Goal: Browse casually: Explore the website without a specific task or goal

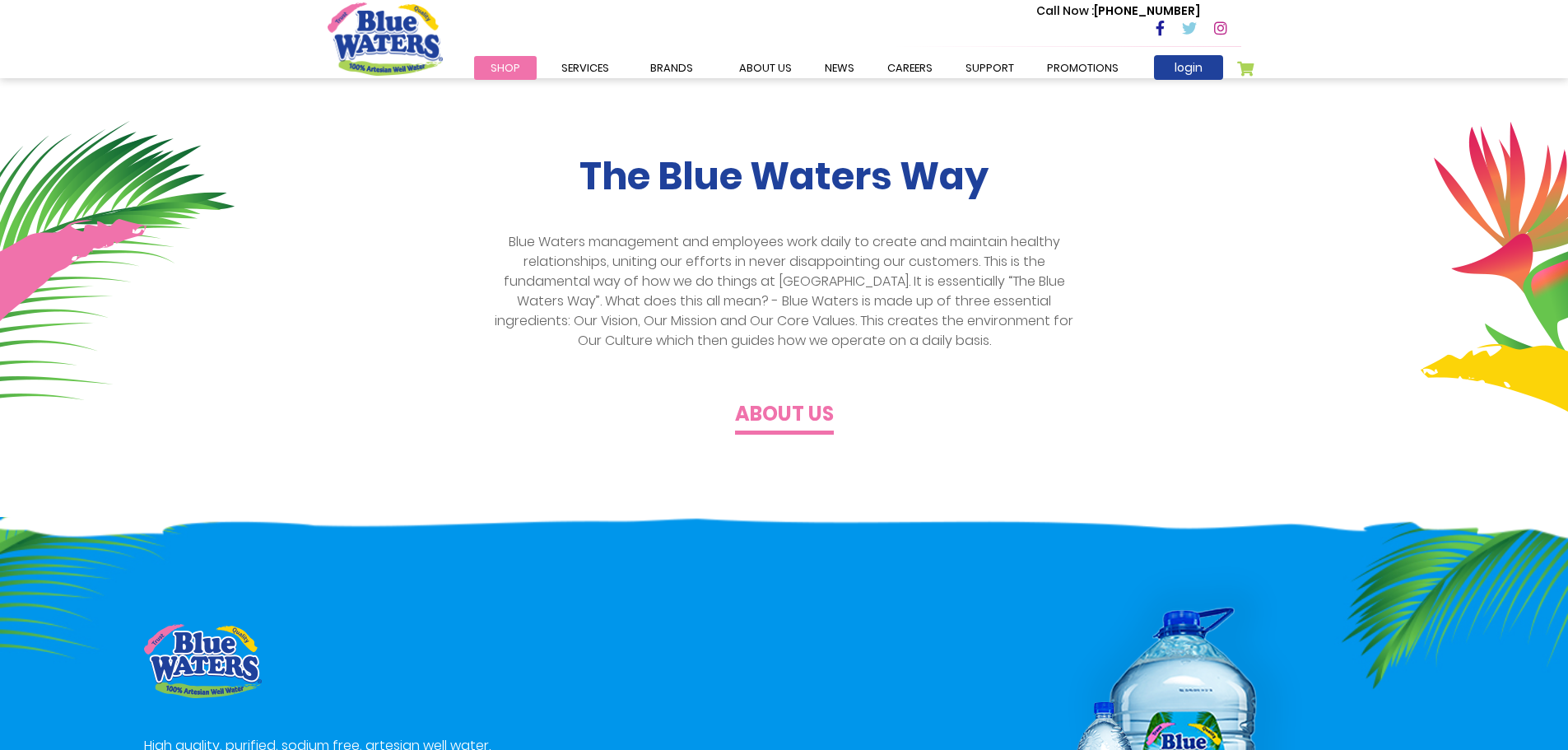
scroll to position [494, 0]
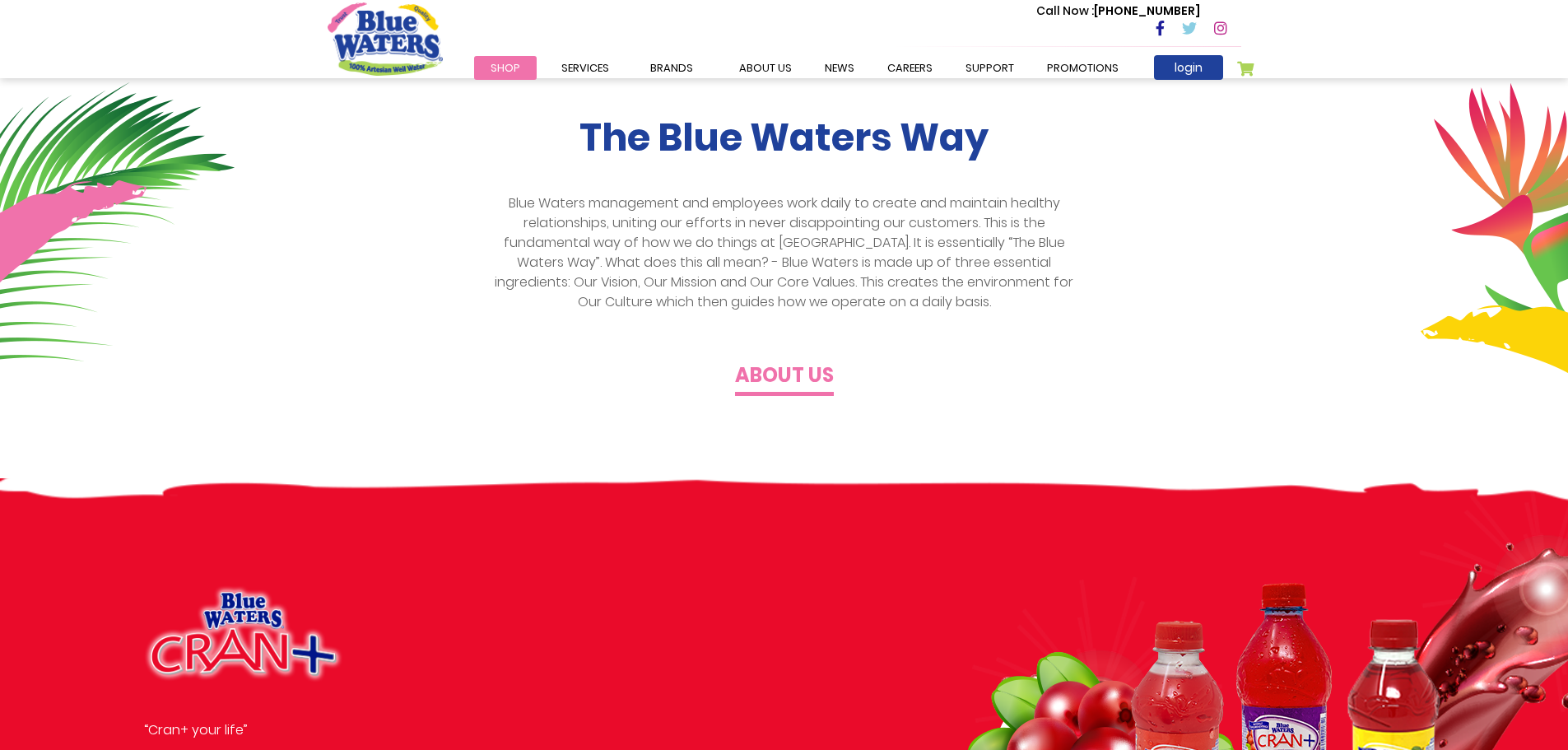
click at [510, 61] on span "Shop" at bounding box center [505, 67] width 29 height 16
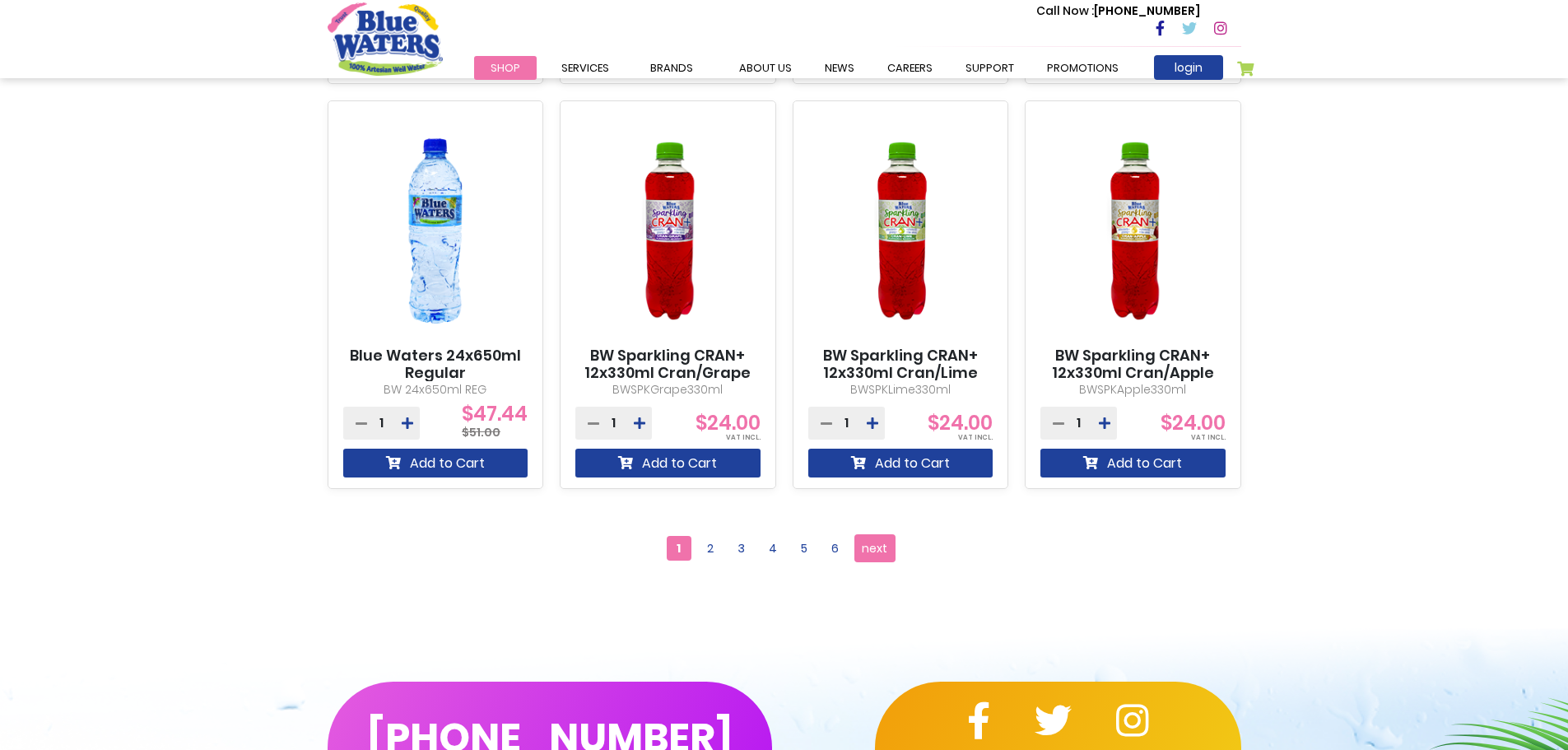
scroll to position [1646, 0]
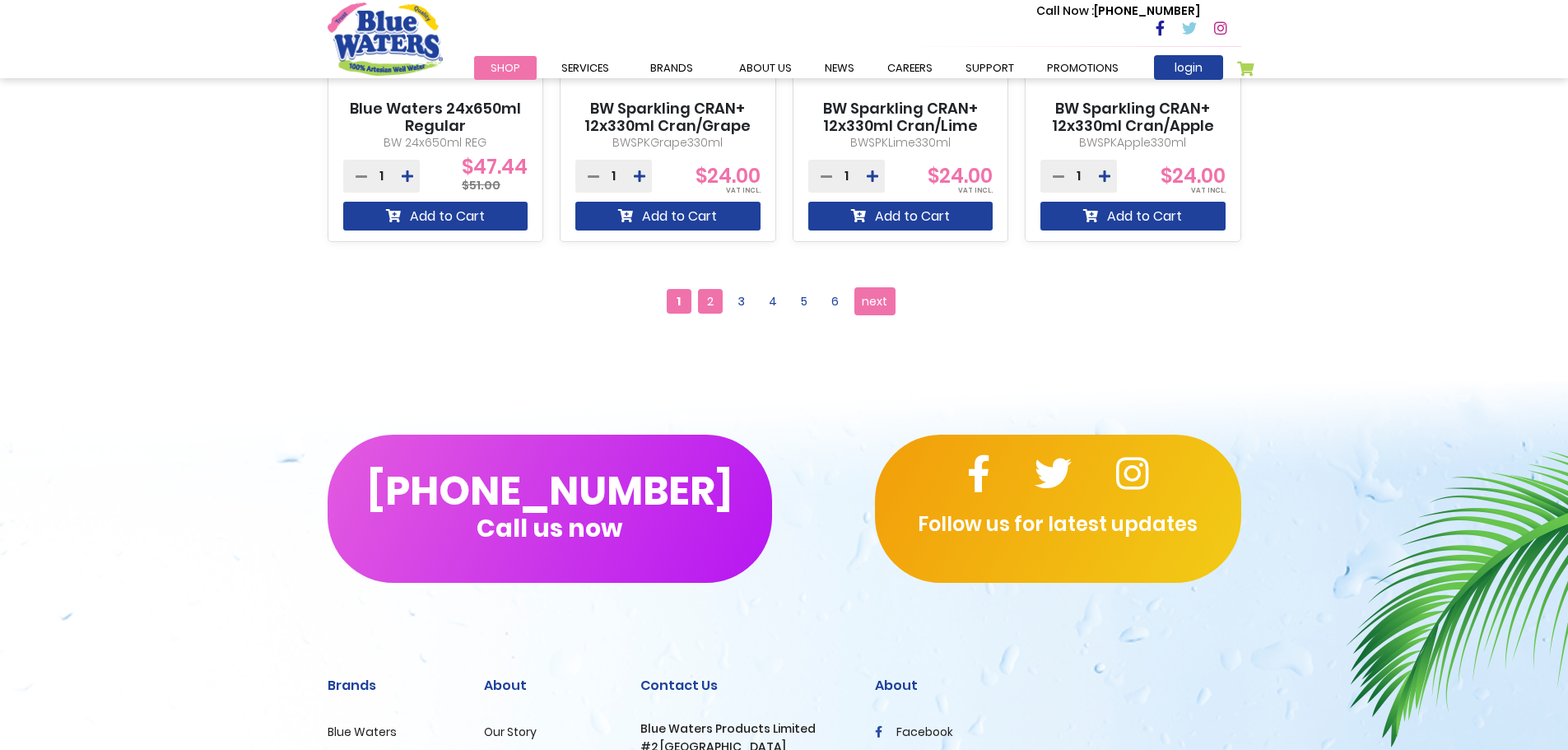
click at [717, 305] on span "2" at bounding box center [710, 301] width 25 height 25
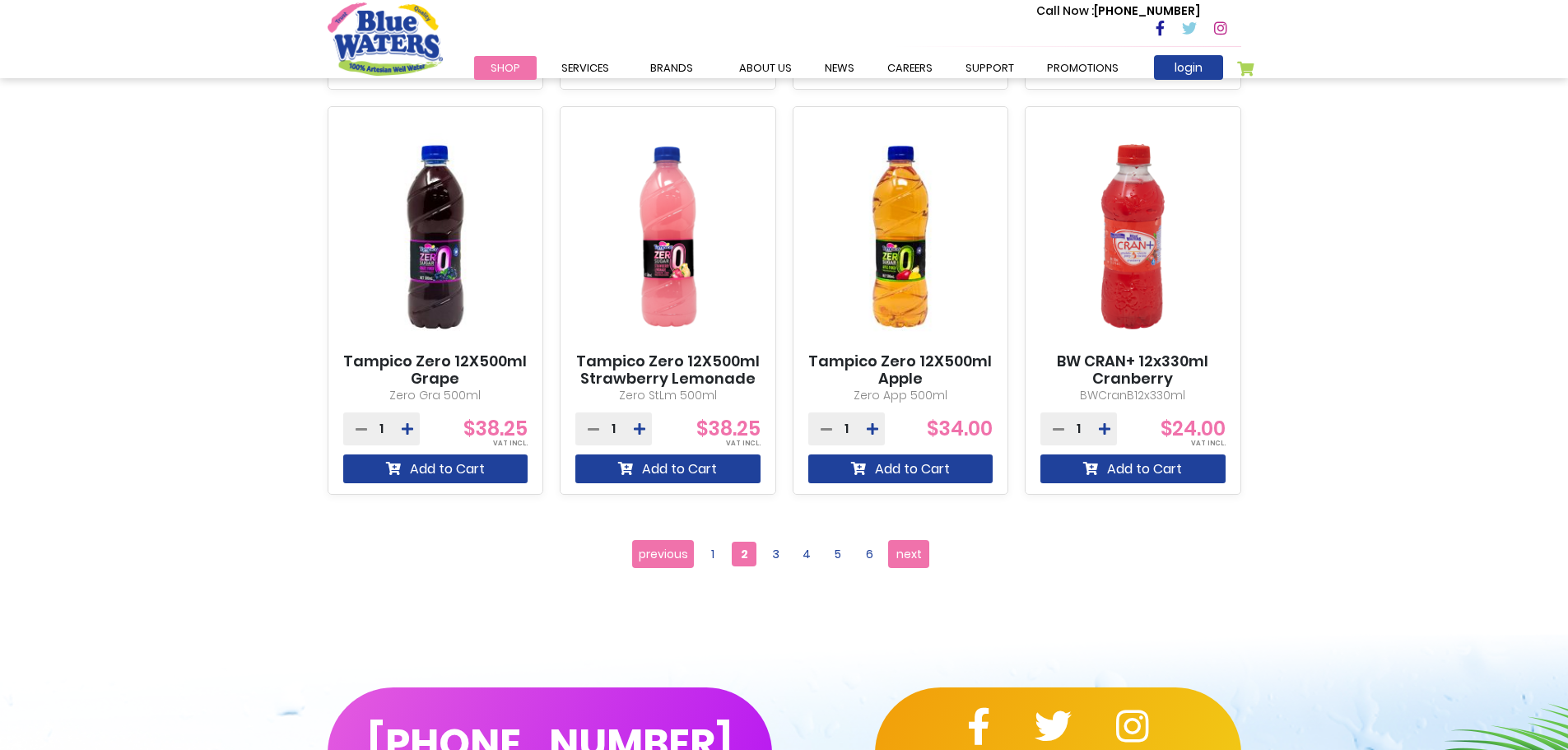
scroll to position [1399, 0]
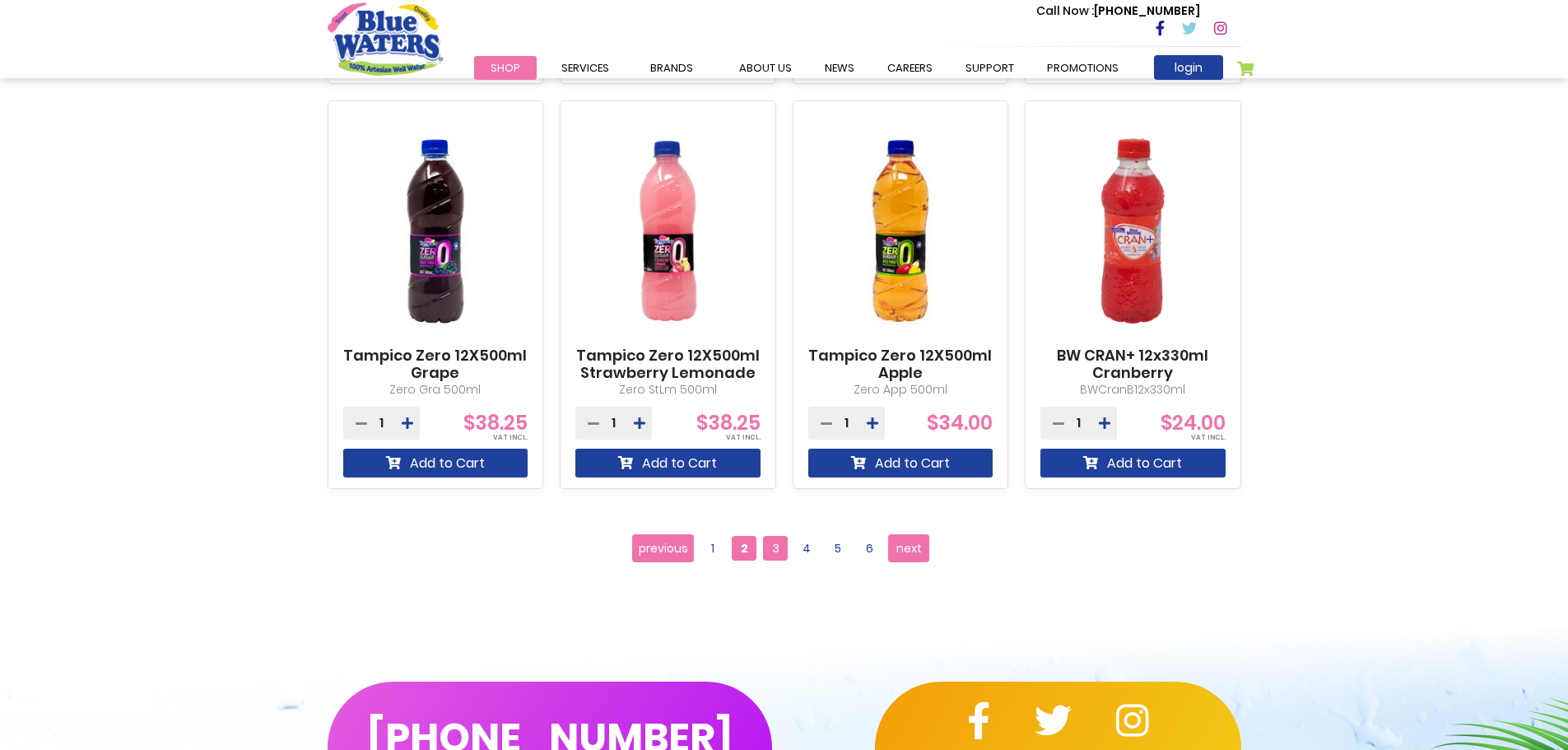
click at [774, 539] on span "3" at bounding box center [775, 548] width 25 height 25
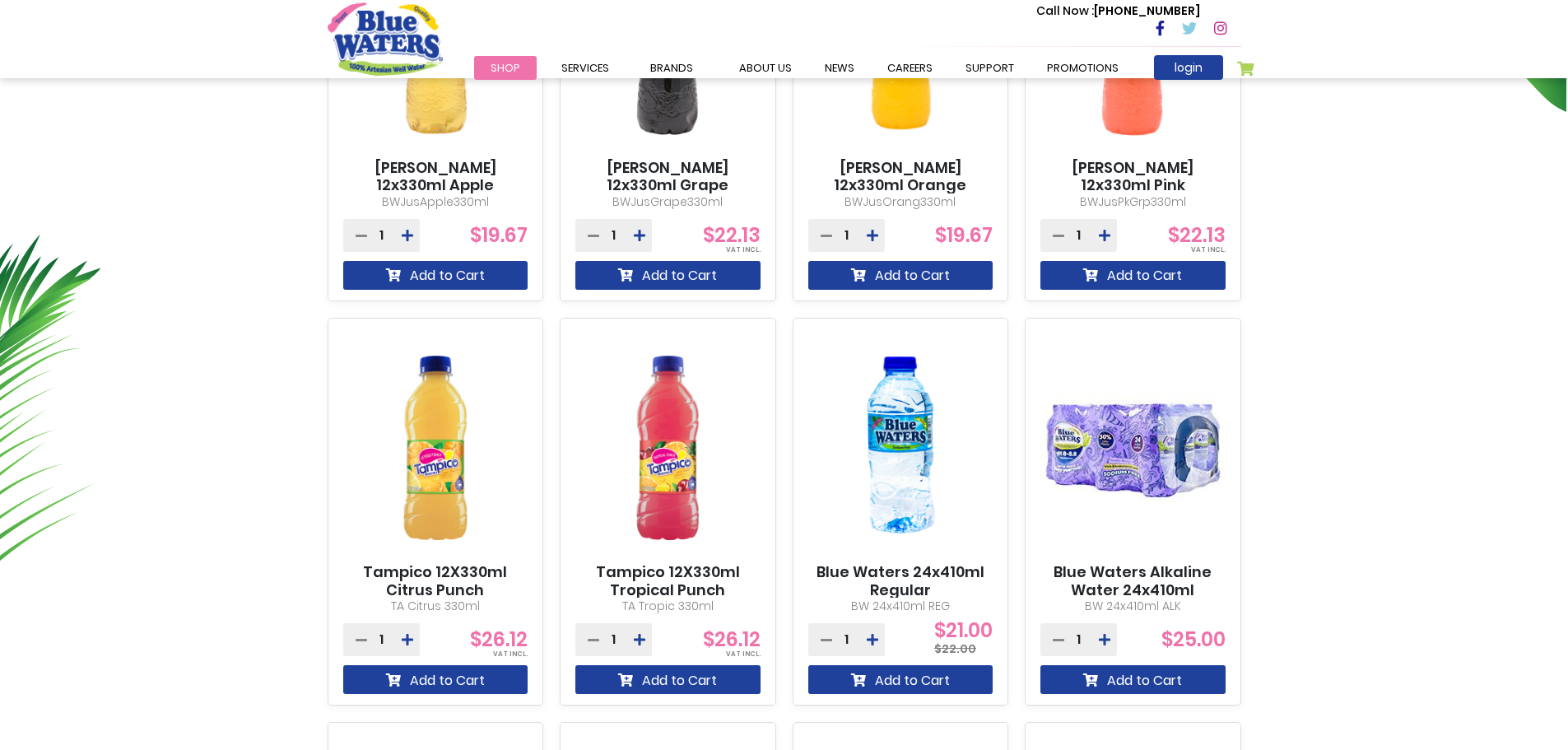
scroll to position [881, 0]
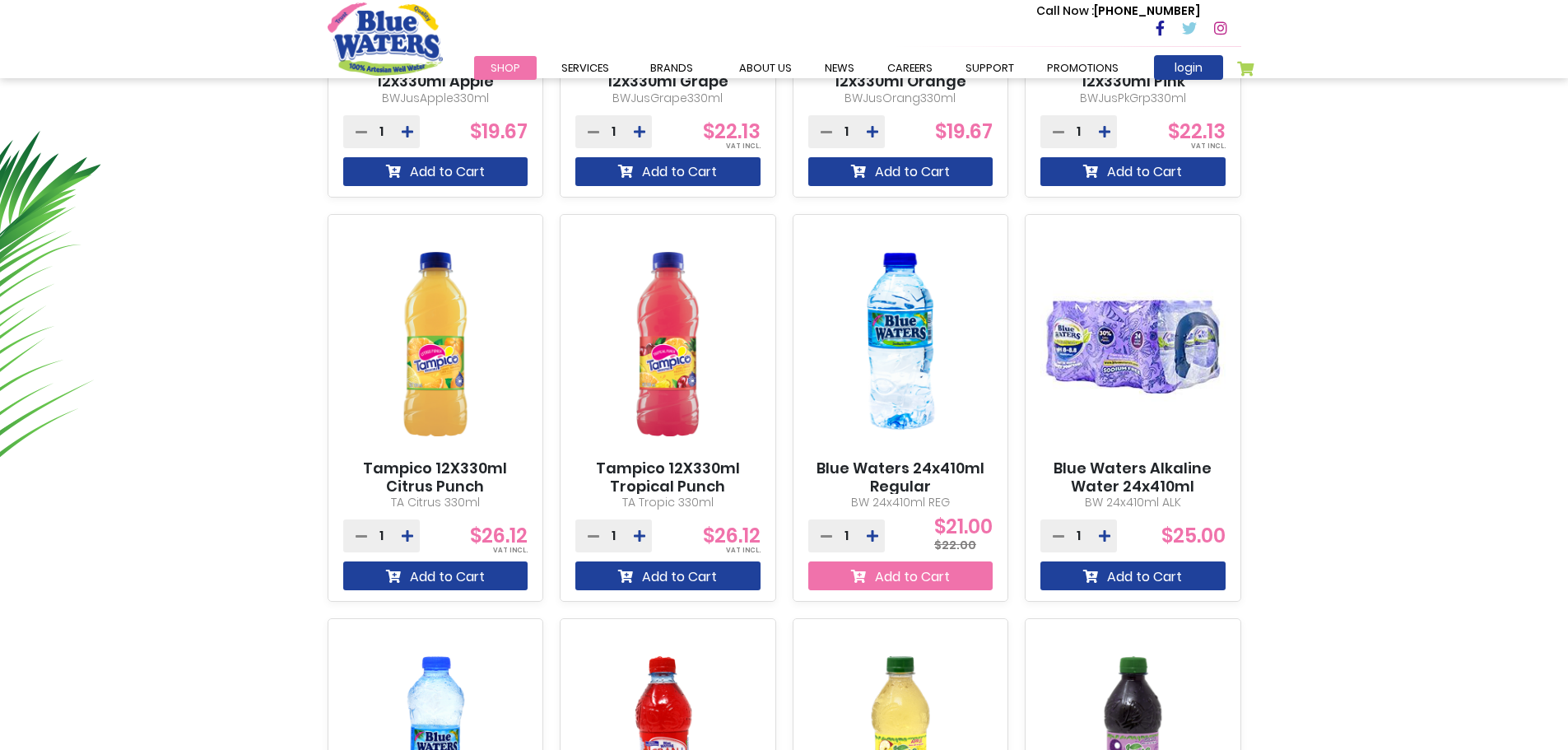
drag, startPoint x: 918, startPoint y: 581, endPoint x: 901, endPoint y: 572, distance: 19.2
drag, startPoint x: 774, startPoint y: 573, endPoint x: 761, endPoint y: 581, distance: 15.3
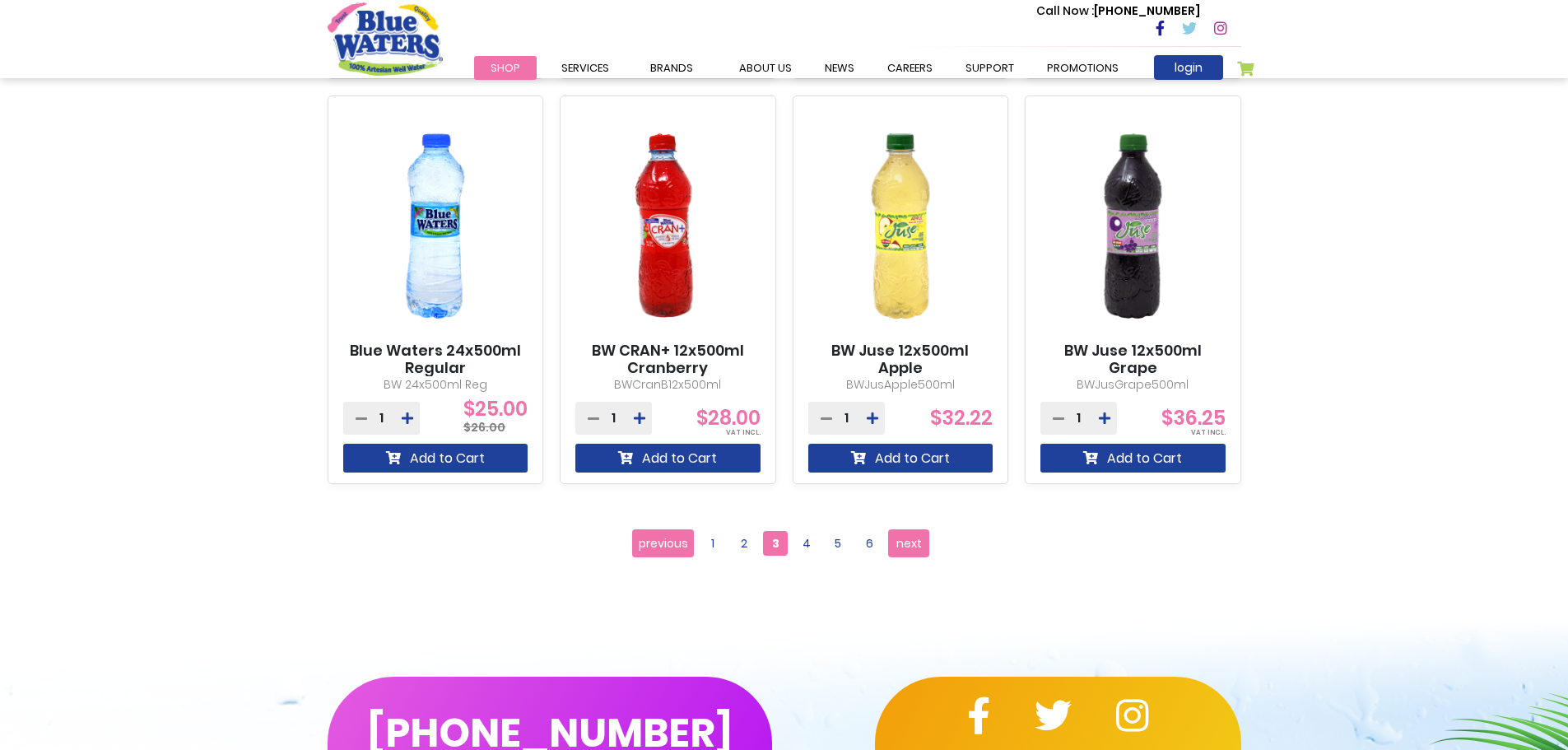
scroll to position [1375, 0]
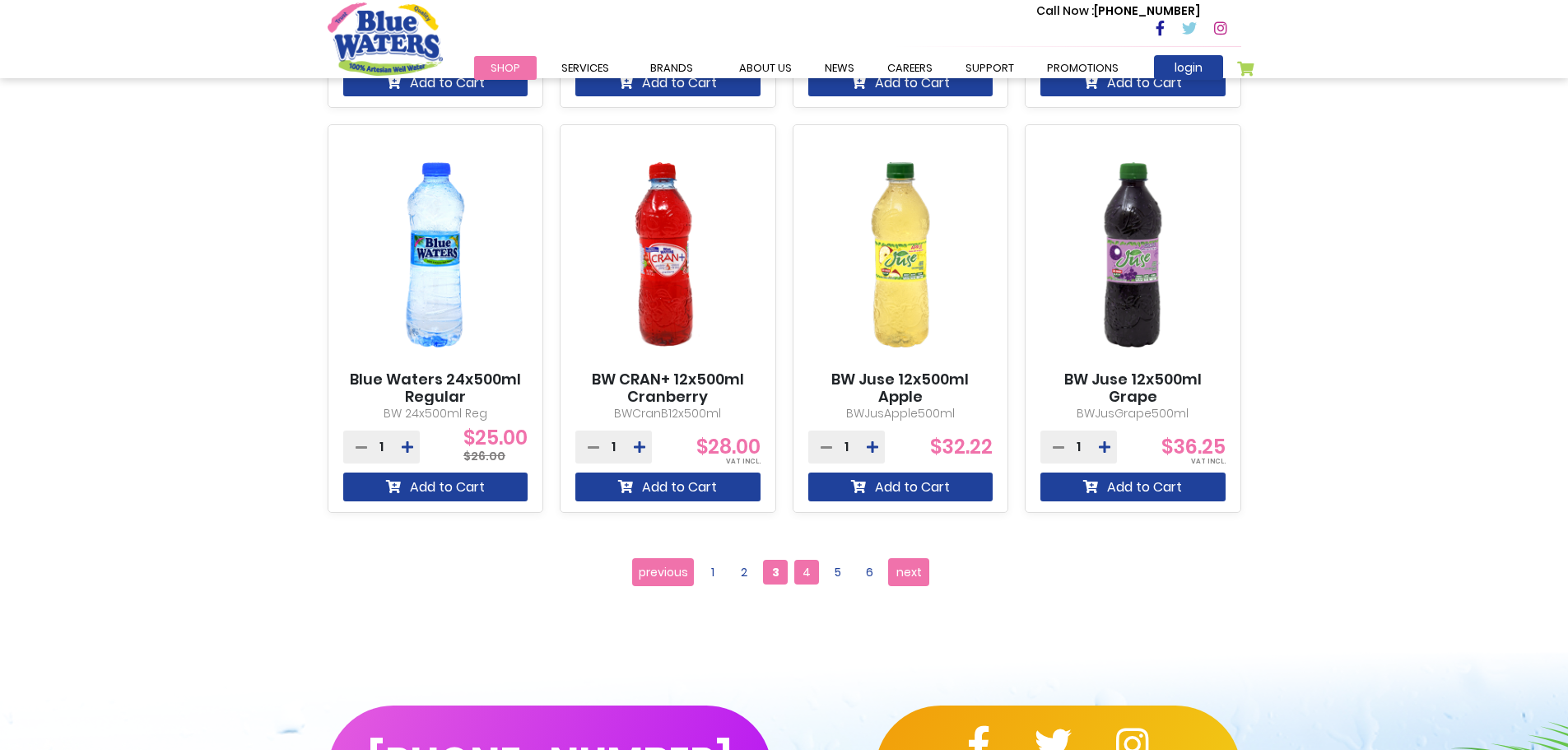
click at [818, 572] on span "4" at bounding box center [806, 572] width 25 height 25
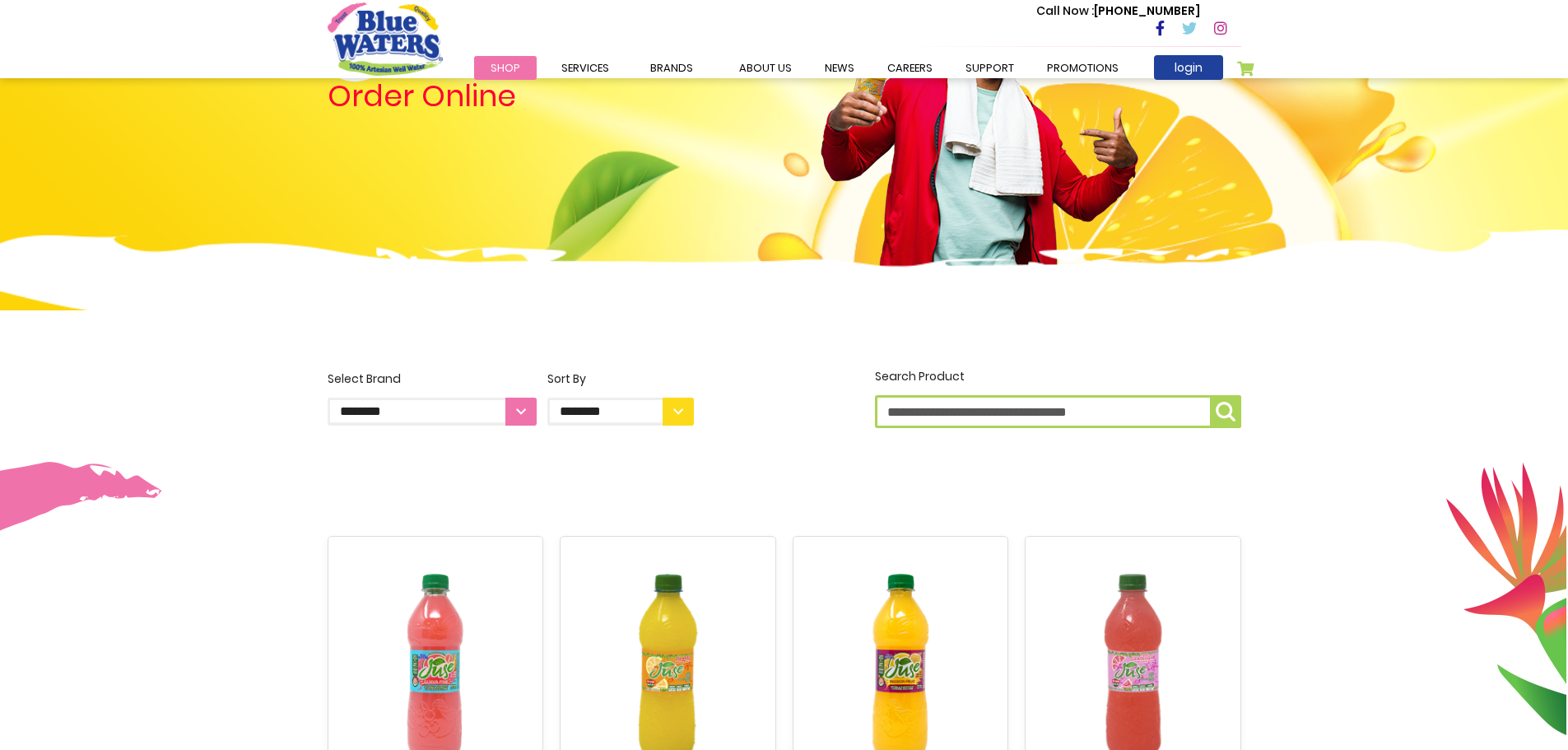
drag, startPoint x: 896, startPoint y: 458, endPoint x: 950, endPoint y: 407, distance: 74.3
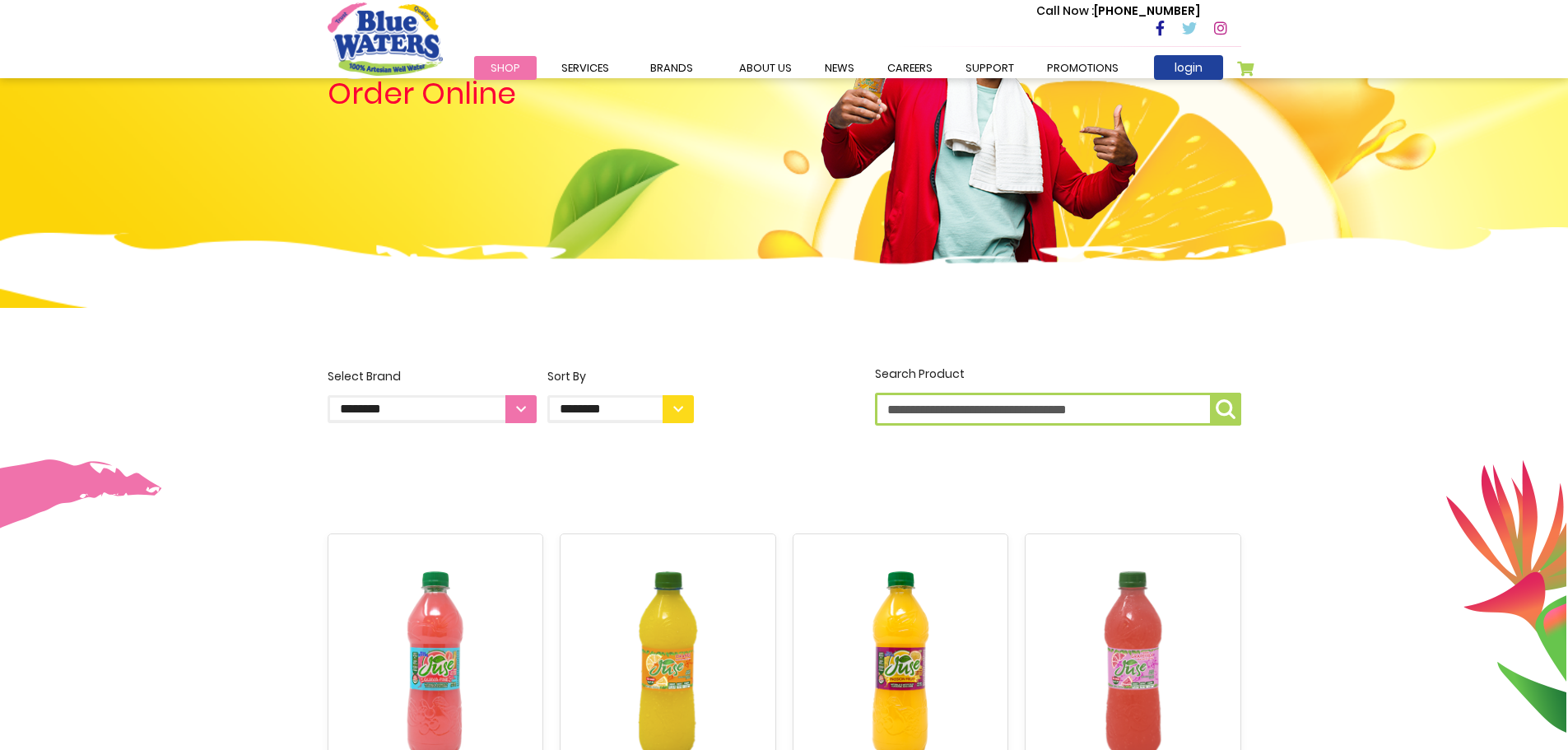
drag, startPoint x: 1010, startPoint y: 632, endPoint x: 1014, endPoint y: 617, distance: 15.5
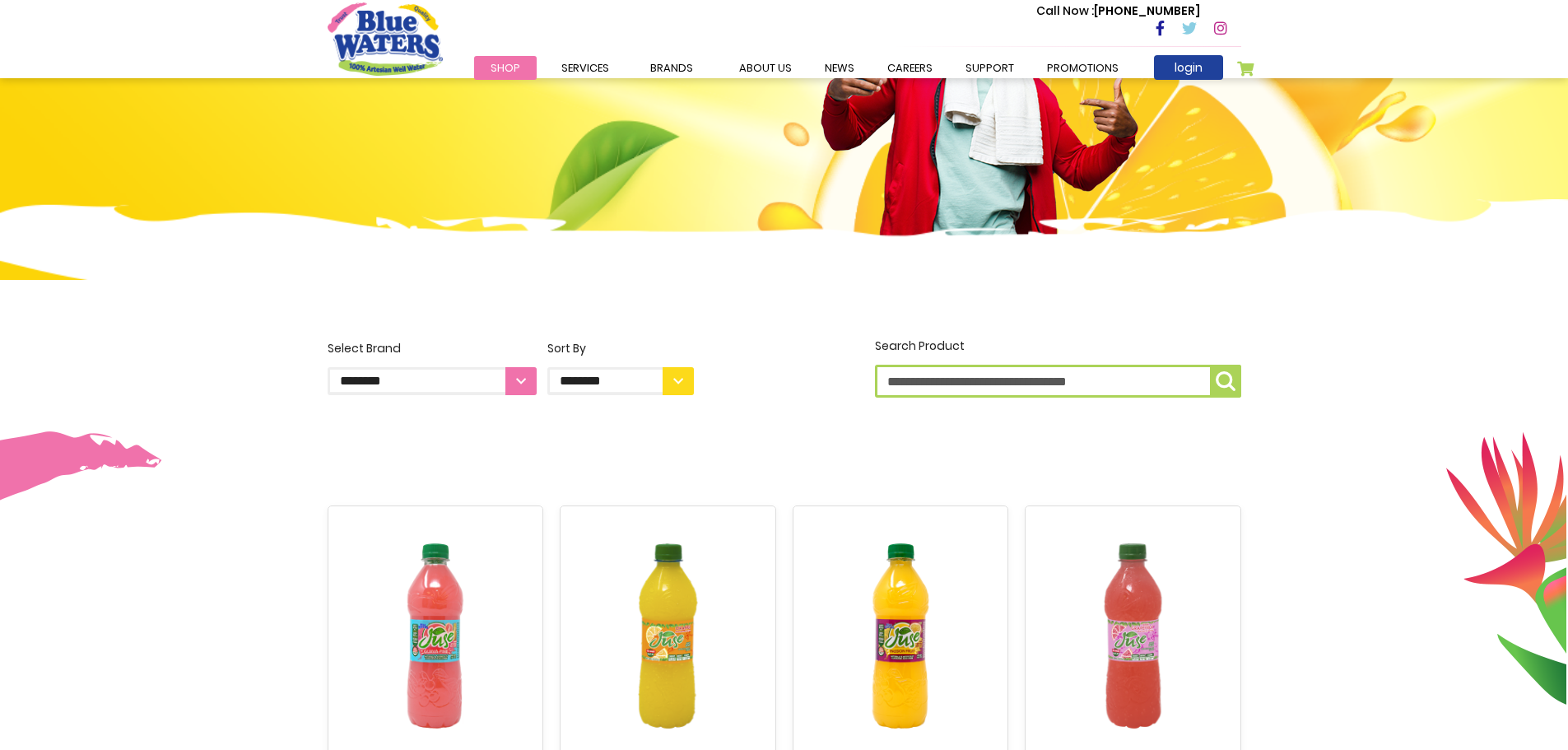
drag, startPoint x: 1067, startPoint y: 576, endPoint x: 1125, endPoint y: 539, distance: 68.8
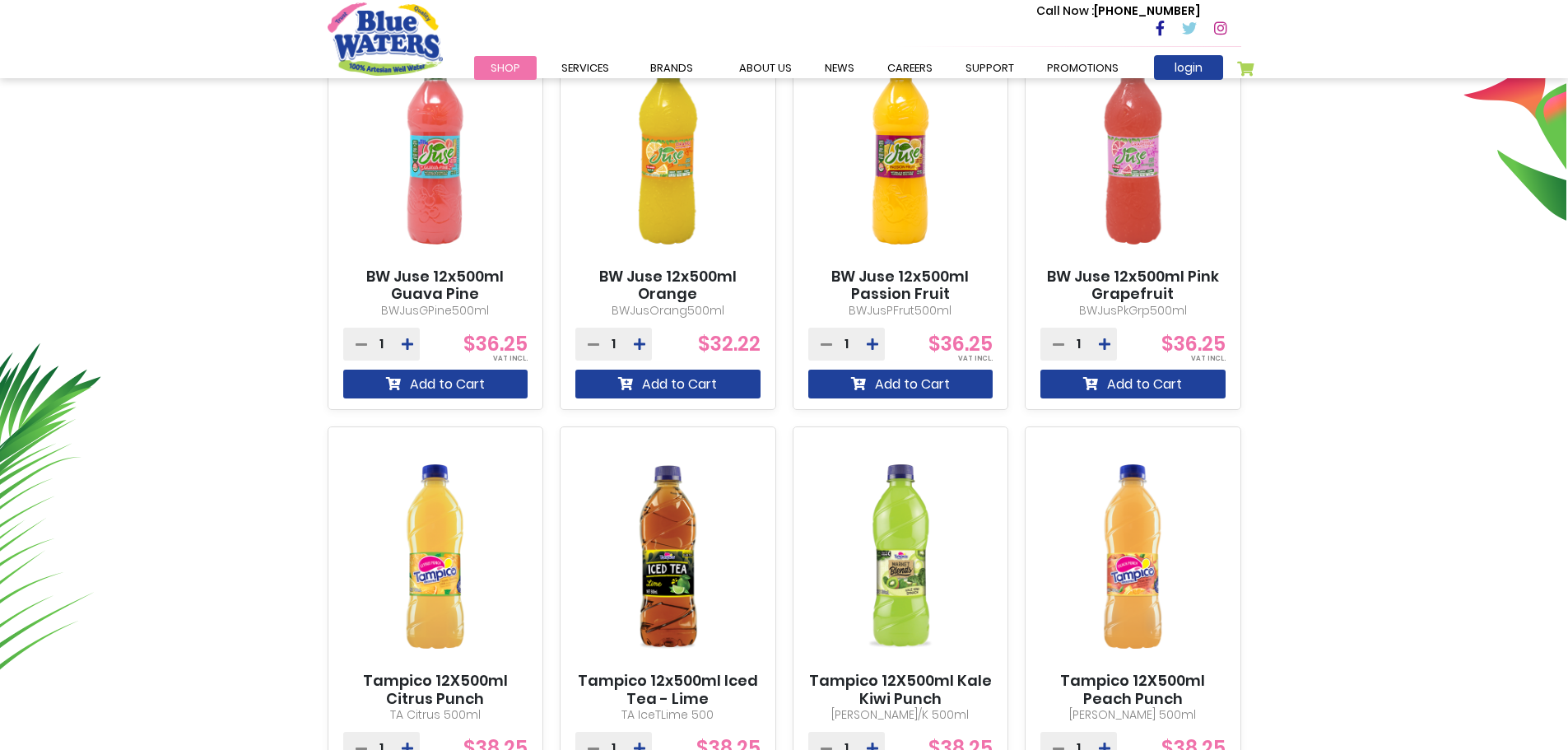
drag, startPoint x: 1143, startPoint y: 537, endPoint x: 1160, endPoint y: 527, distance: 19.7
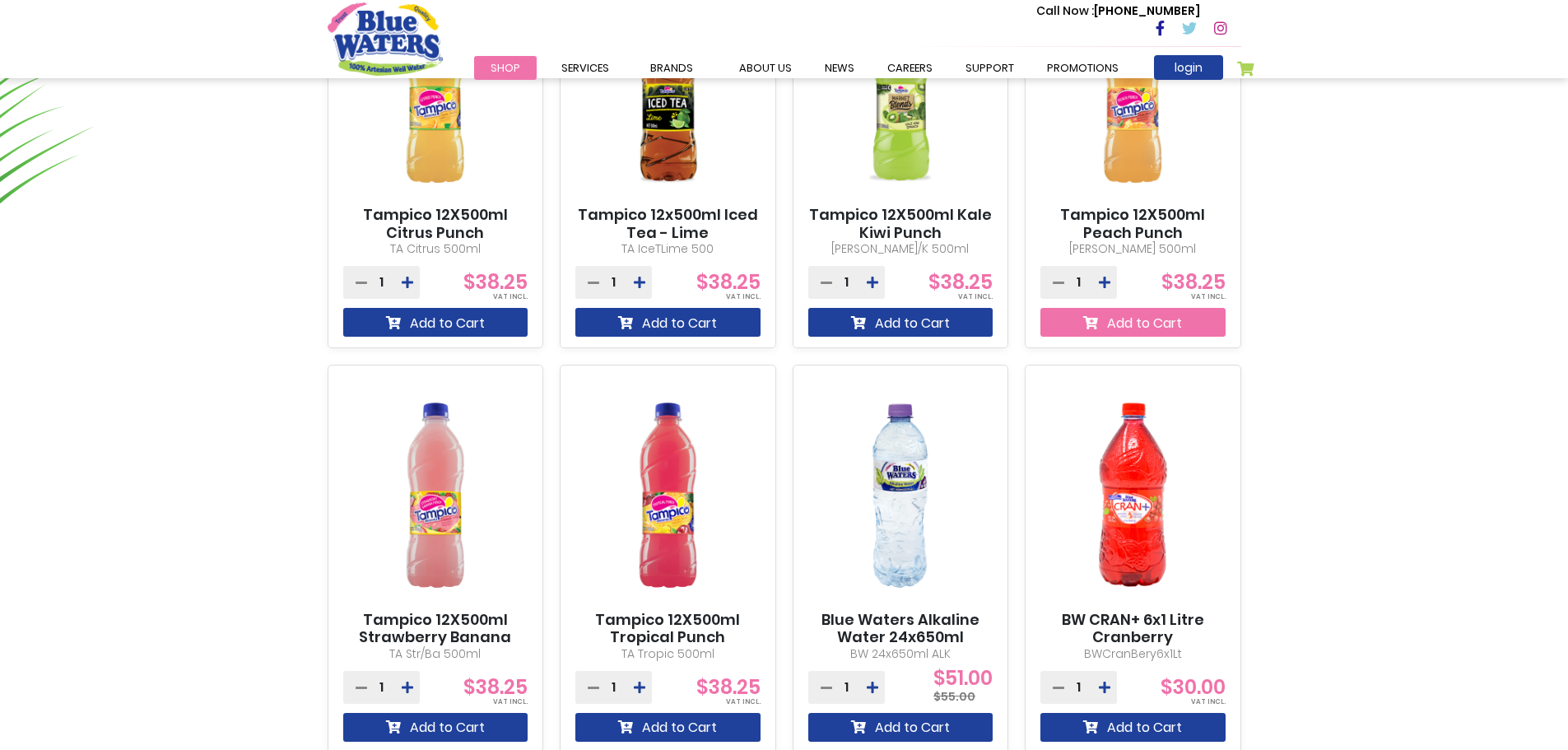
drag, startPoint x: 1191, startPoint y: 532, endPoint x: 1158, endPoint y: 503, distance: 43.9
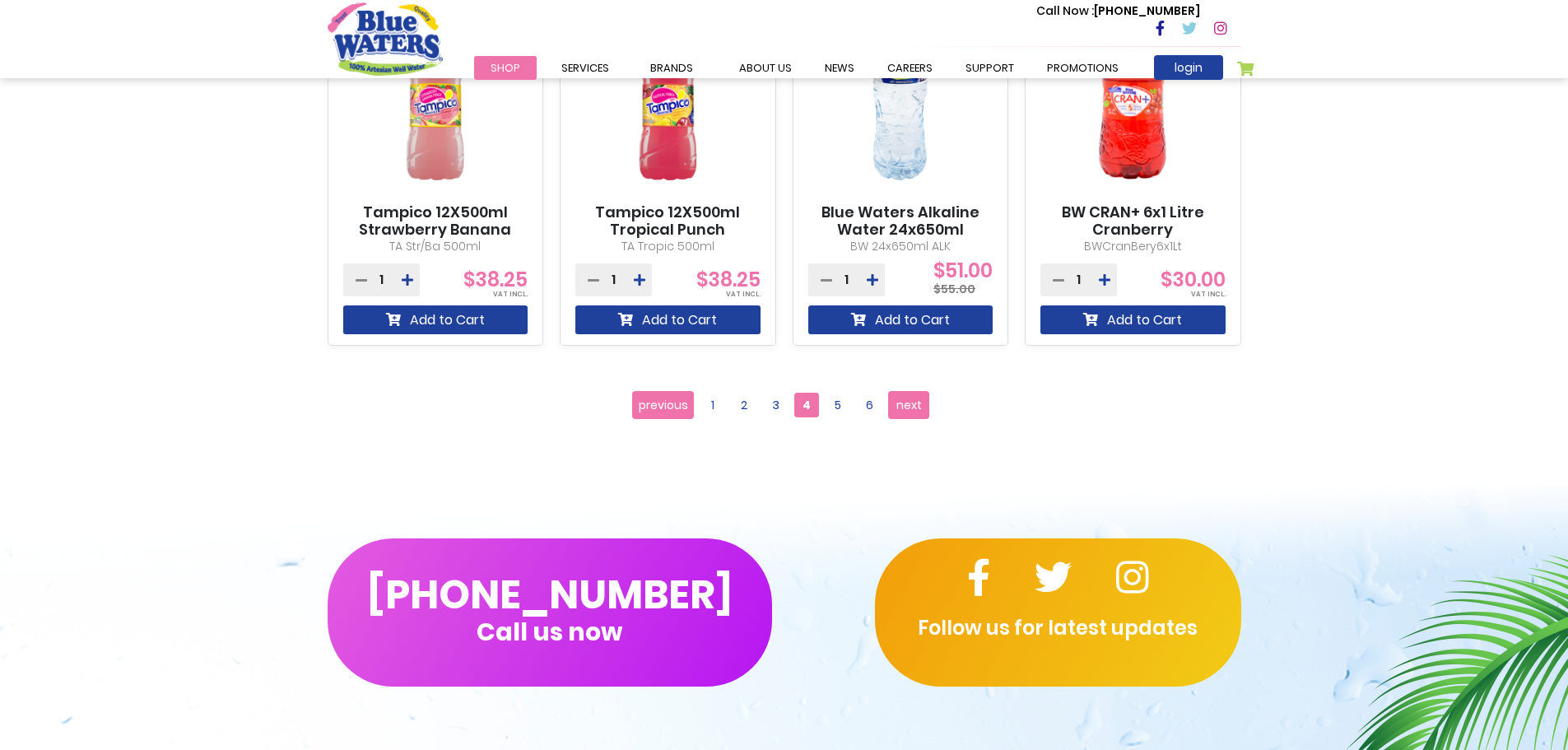
scroll to position [1549, 0]
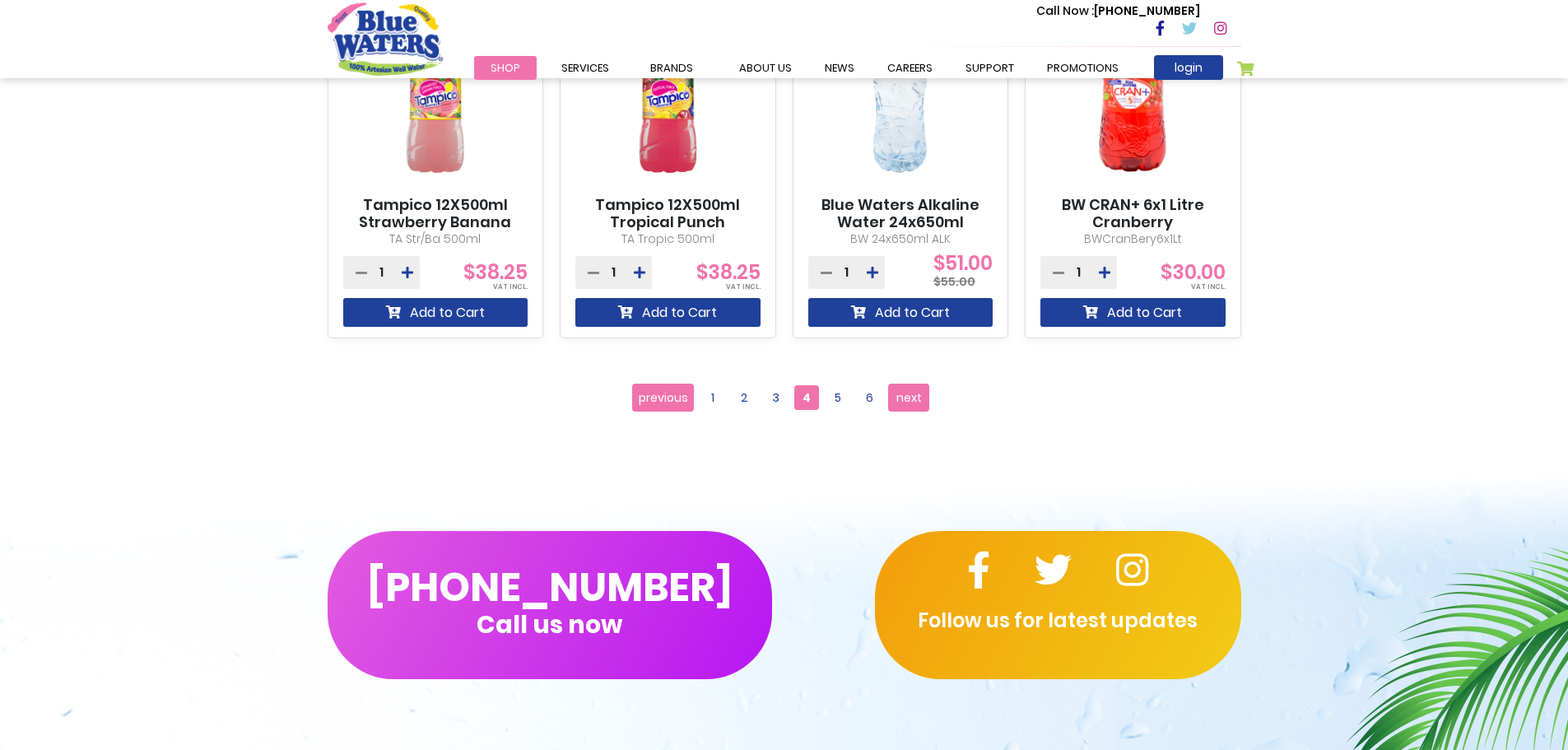
click at [826, 400] on span "5" at bounding box center [838, 397] width 25 height 25
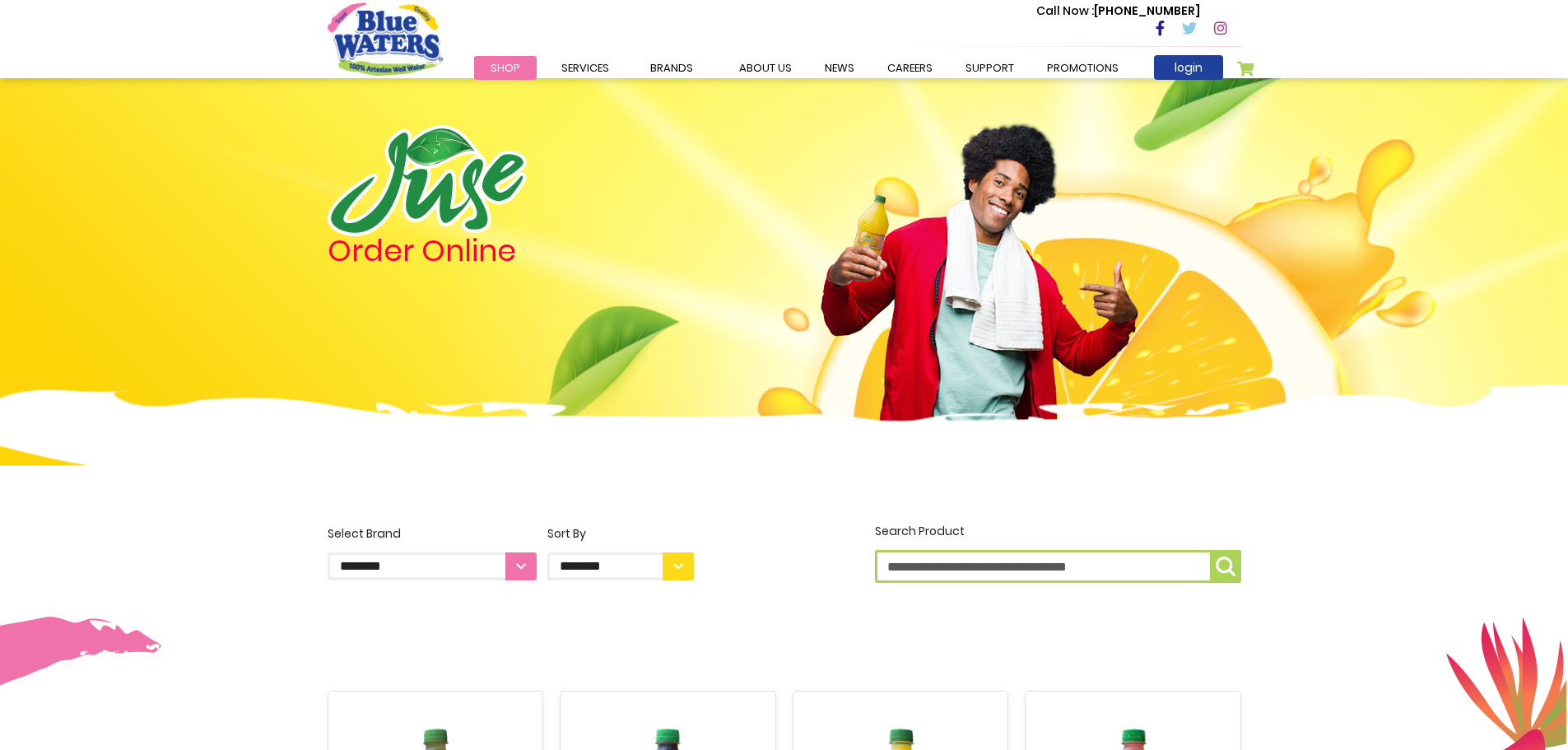
click at [832, 398] on img at bounding box center [784, 458] width 1568 height 148
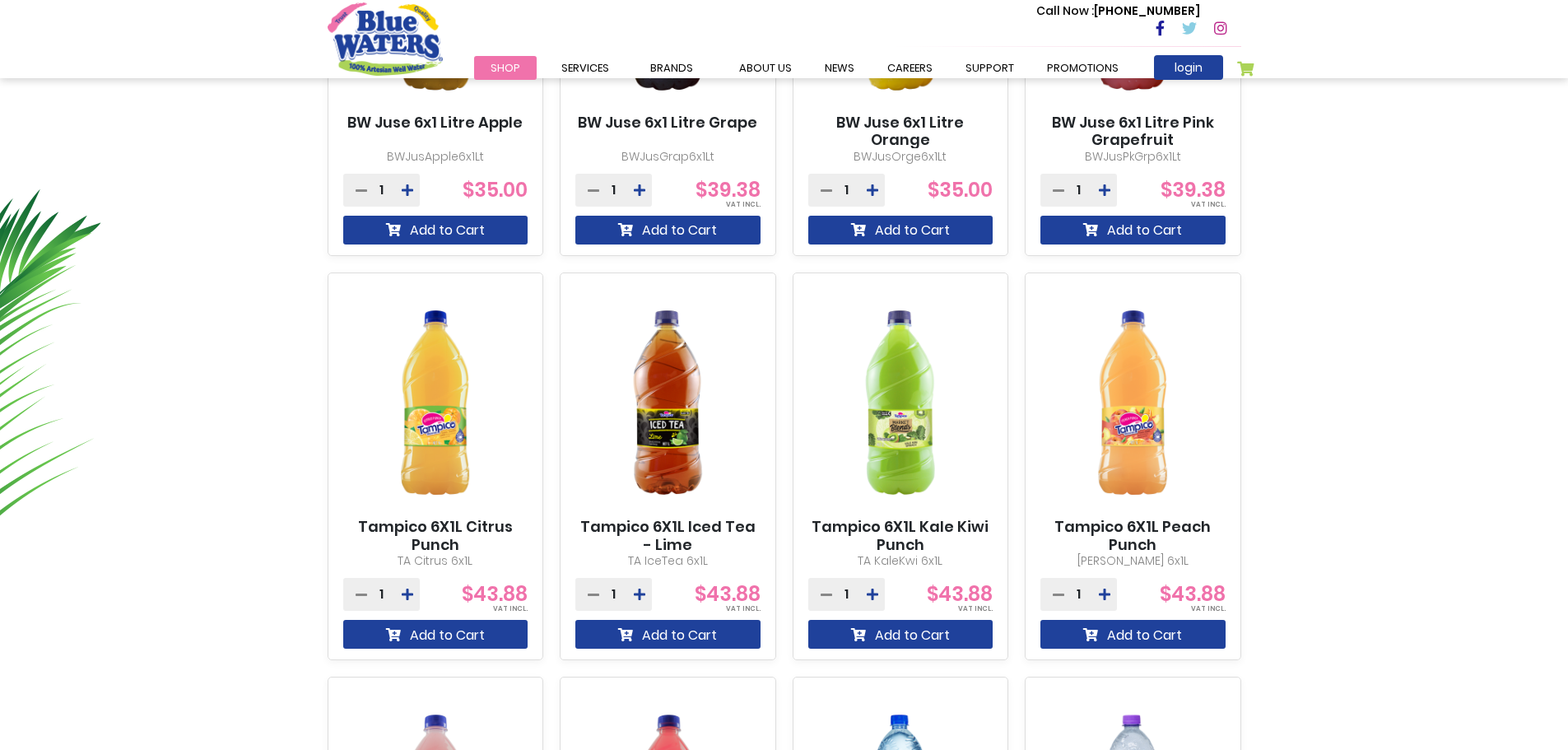
scroll to position [1399, 0]
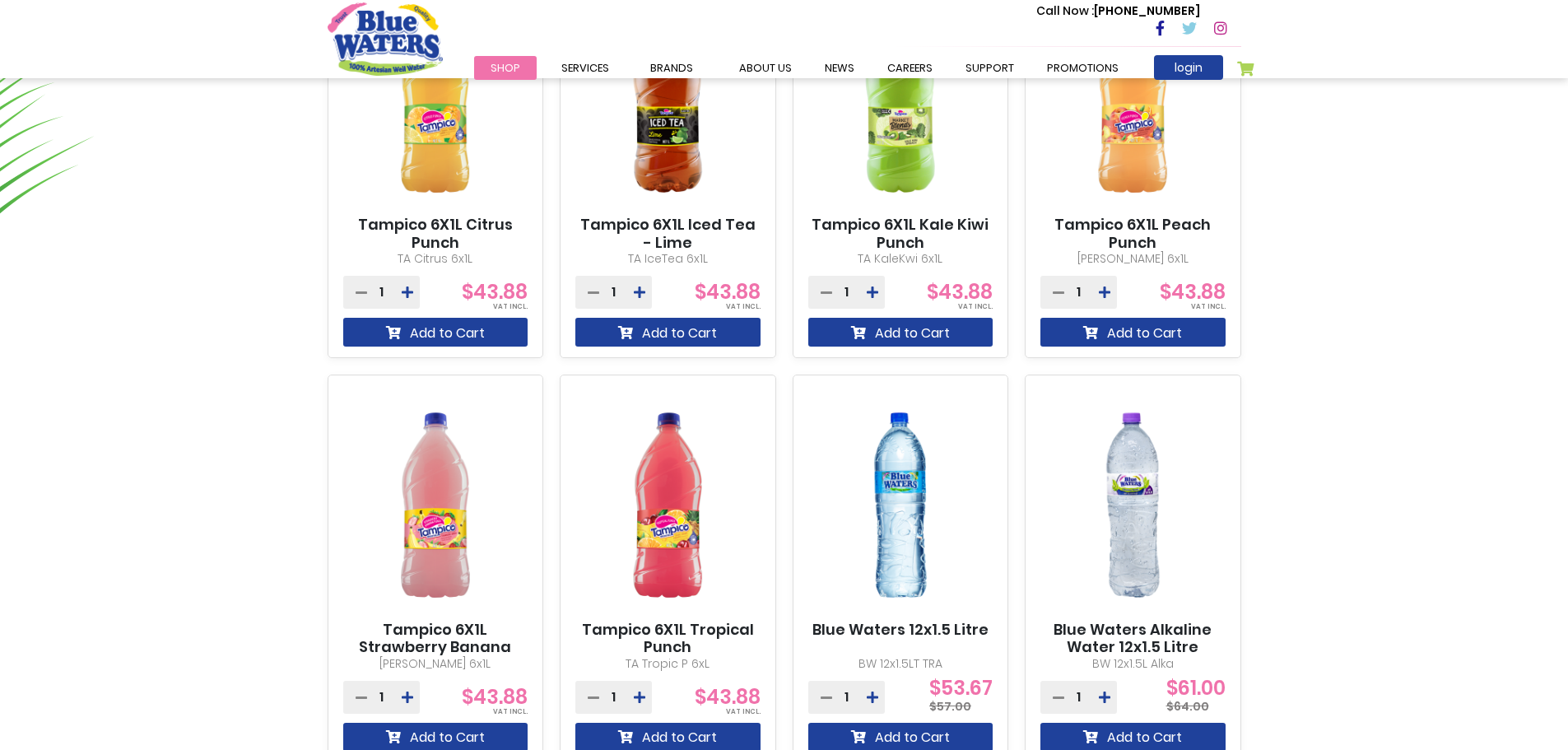
drag, startPoint x: 983, startPoint y: 505, endPoint x: 1023, endPoint y: 505, distance: 40.0
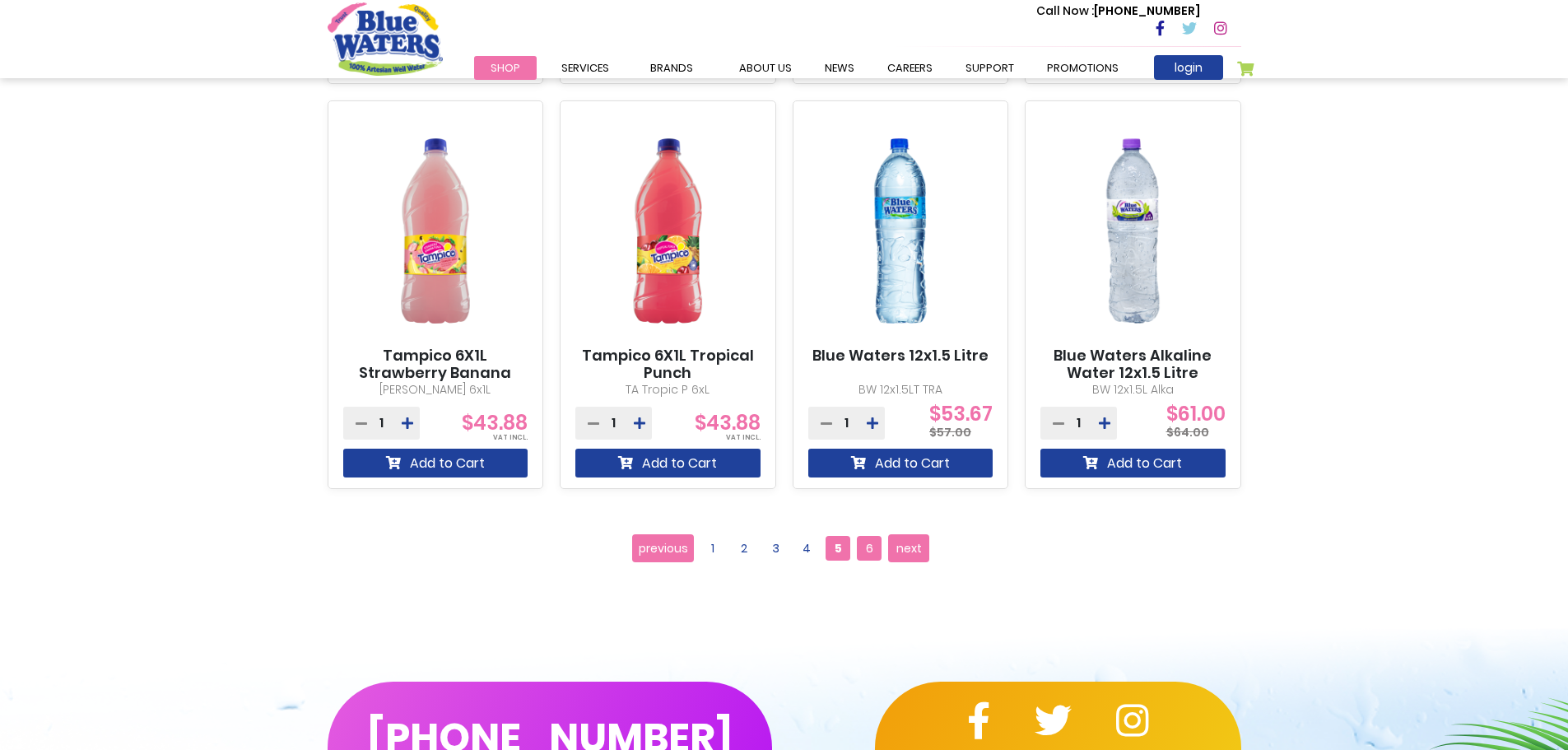
click at [865, 547] on span "6" at bounding box center [869, 548] width 25 height 25
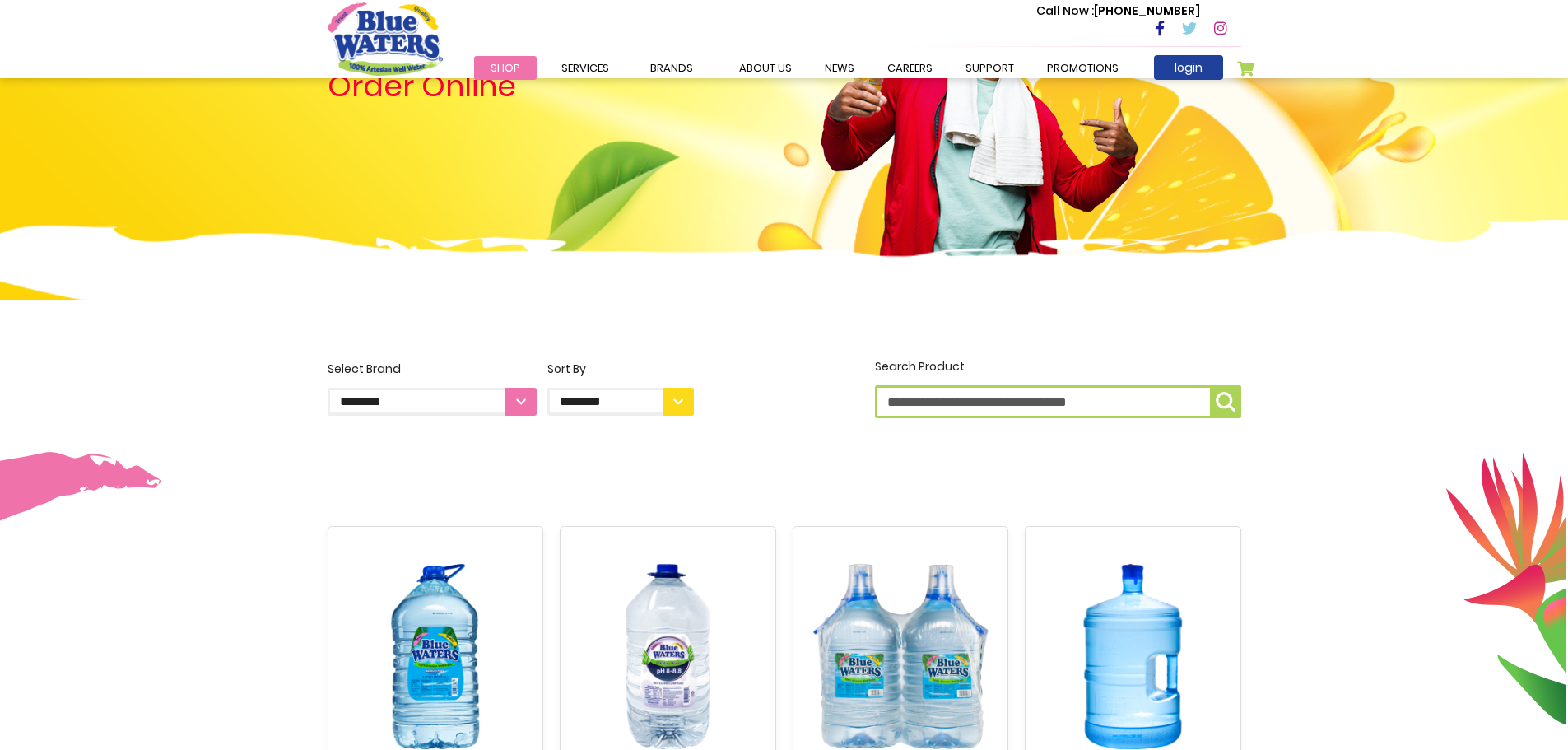
drag, startPoint x: 932, startPoint y: 474, endPoint x: 909, endPoint y: 440, distance: 41.0
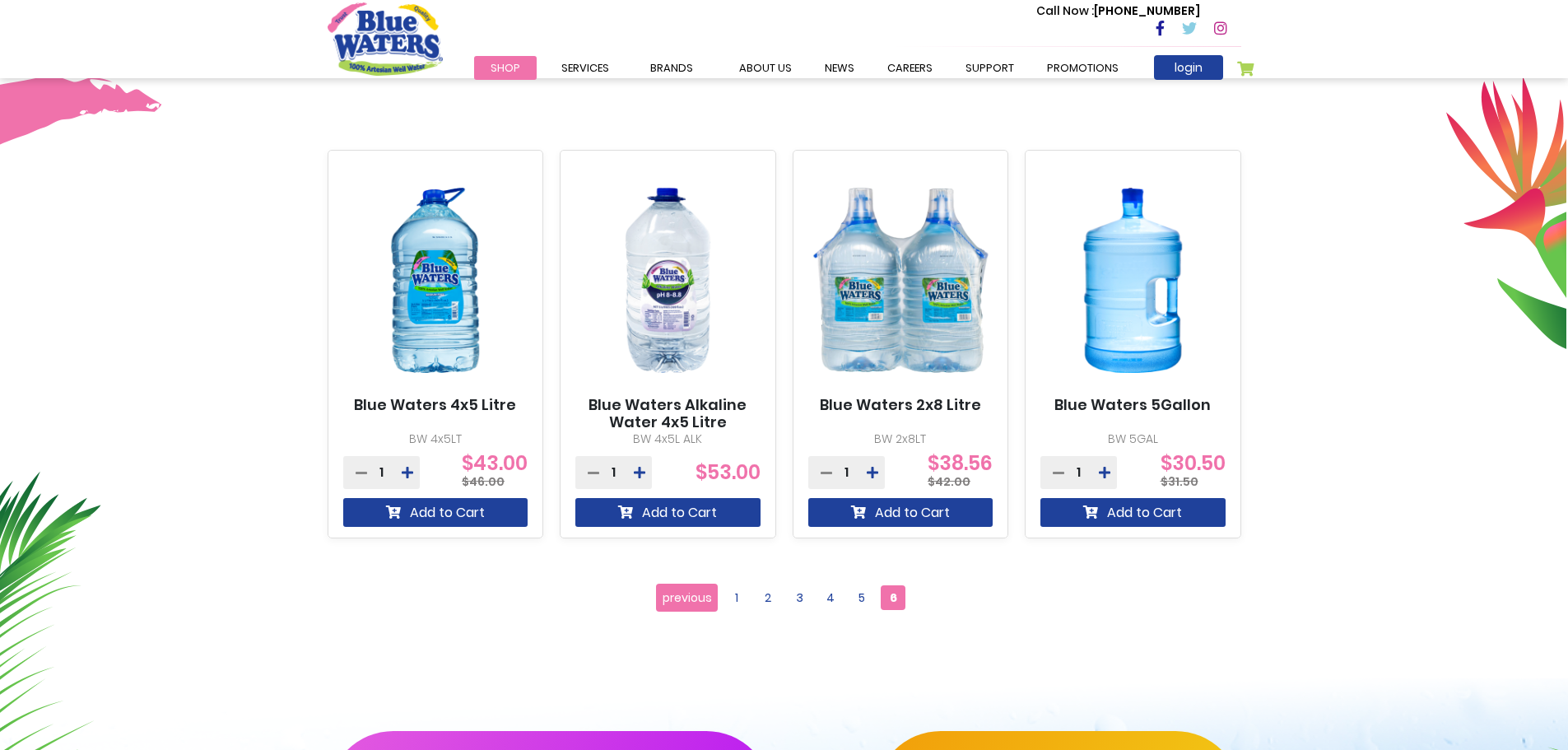
scroll to position [717, 0]
